Goal: Task Accomplishment & Management: Manage account settings

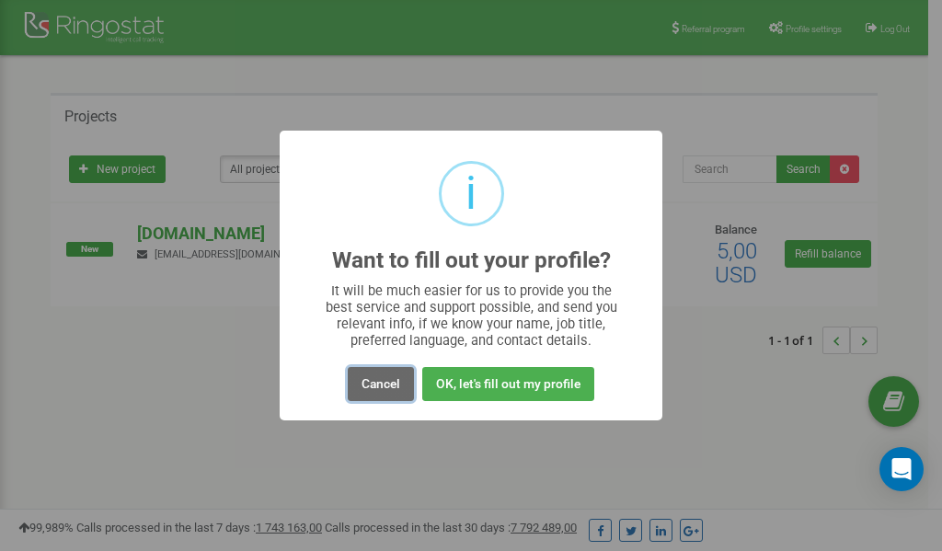
click at [379, 380] on button "Cancel" at bounding box center [381, 384] width 66 height 34
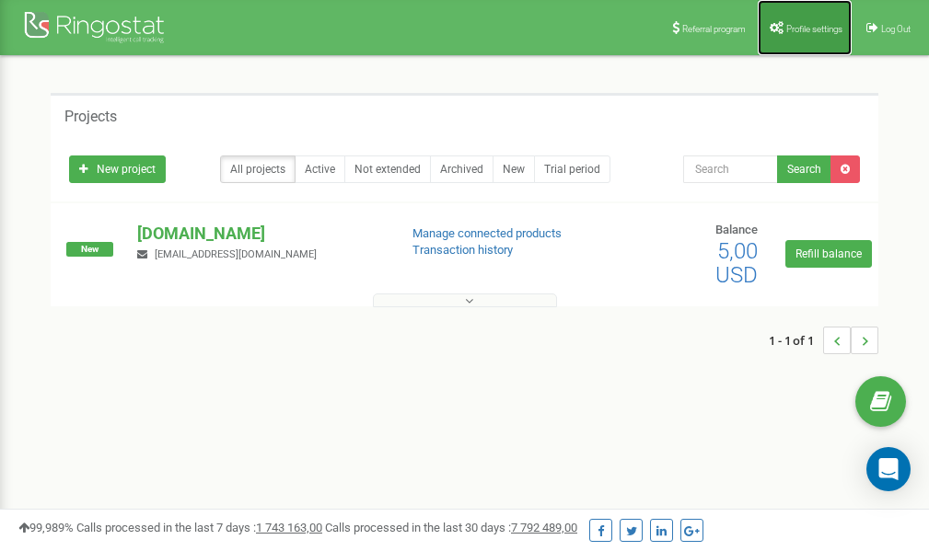
click at [803, 28] on span "Profile settings" at bounding box center [814, 29] width 56 height 10
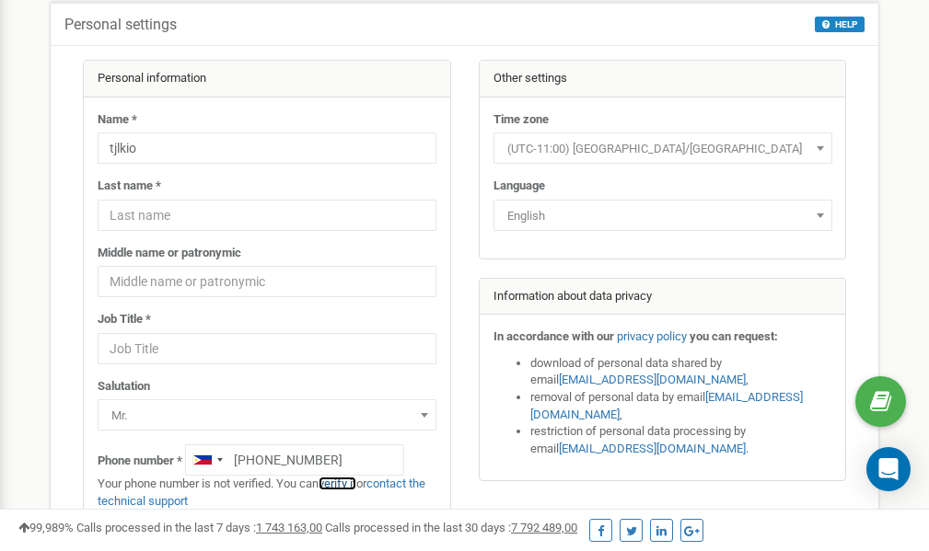
click at [342, 484] on link "verify it" at bounding box center [337, 484] width 38 height 14
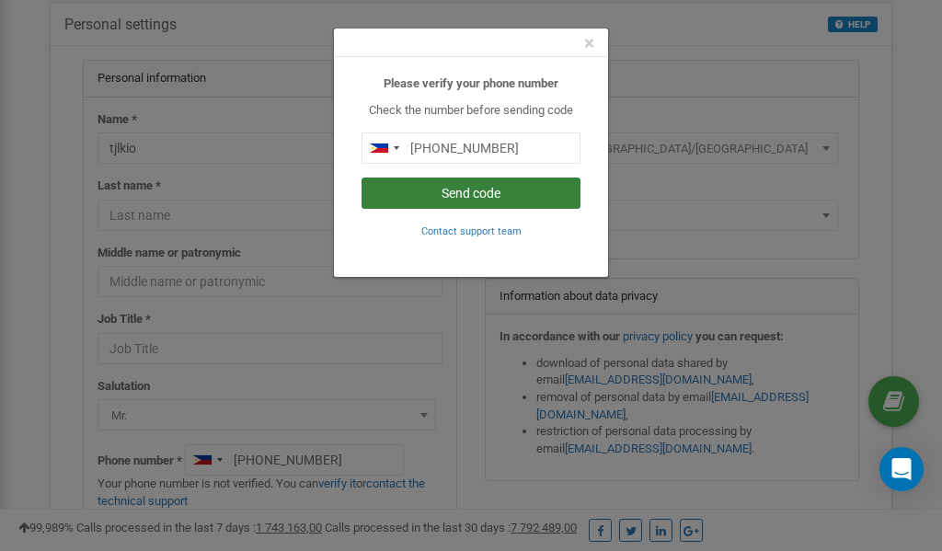
click at [494, 194] on button "Send code" at bounding box center [471, 193] width 219 height 31
